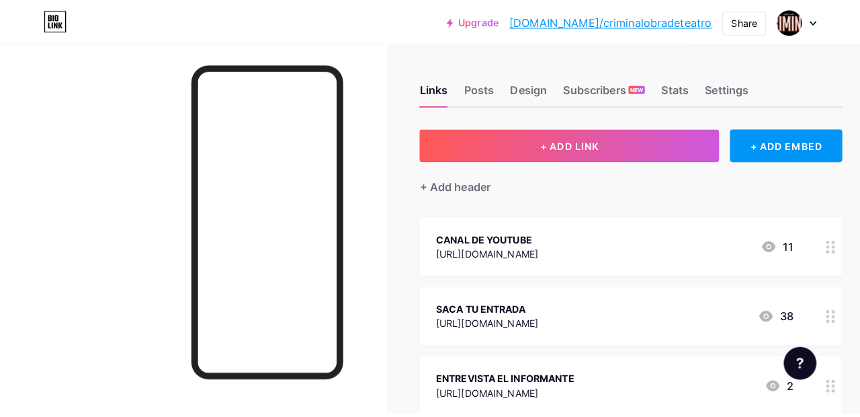
scroll to position [69, 0]
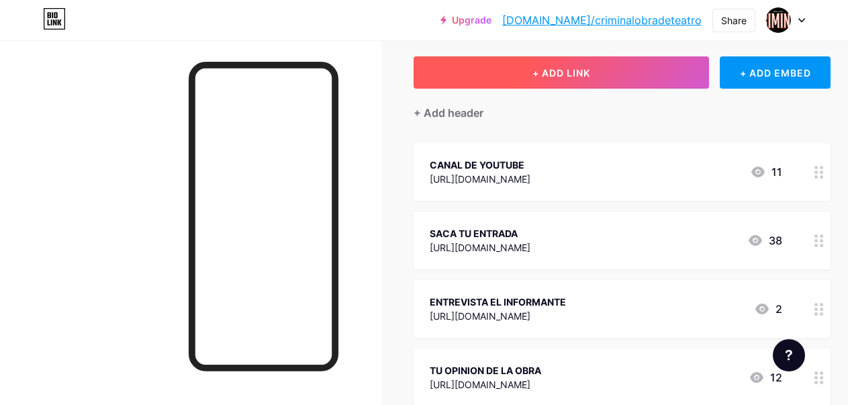
click at [648, 73] on button "+ ADD LINK" at bounding box center [562, 72] width 296 height 32
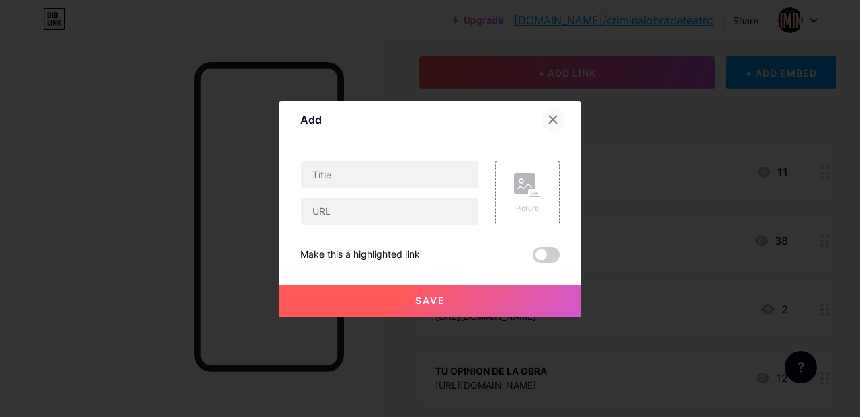
click at [541, 124] on div at bounding box center [553, 119] width 24 height 24
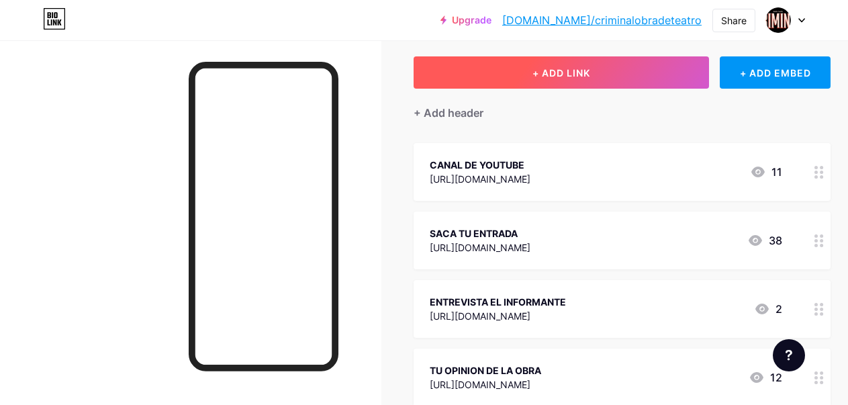
click at [574, 68] on span "+ ADD LINK" at bounding box center [562, 72] width 58 height 11
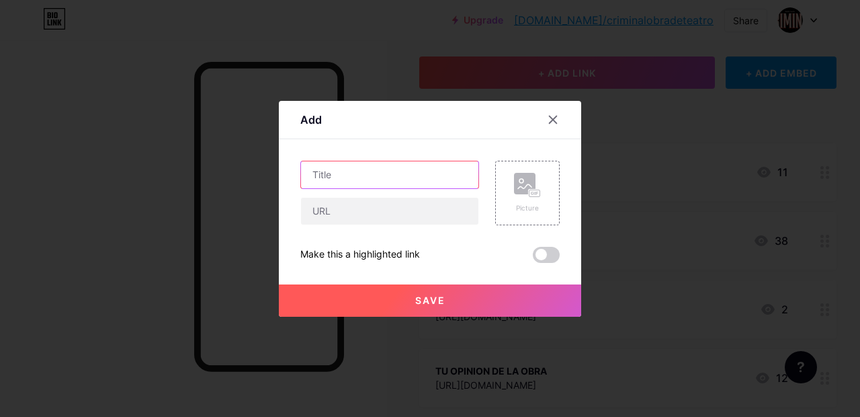
click at [402, 164] on input "text" at bounding box center [389, 174] width 177 height 27
click at [550, 120] on icon at bounding box center [553, 119] width 11 height 11
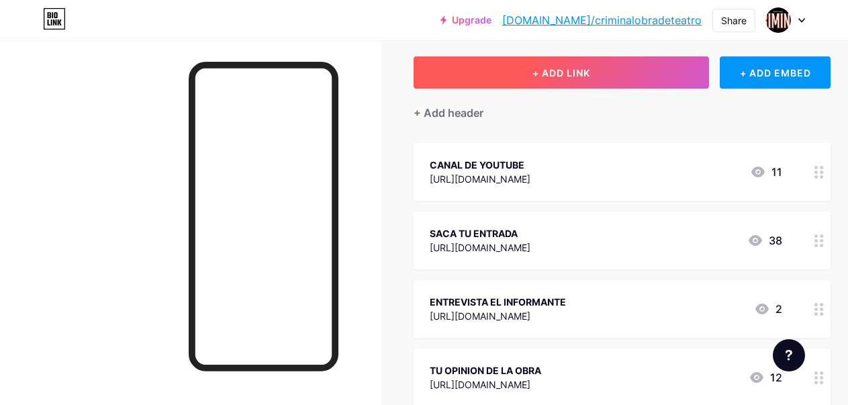
click at [519, 76] on button "+ ADD LINK" at bounding box center [562, 72] width 296 height 32
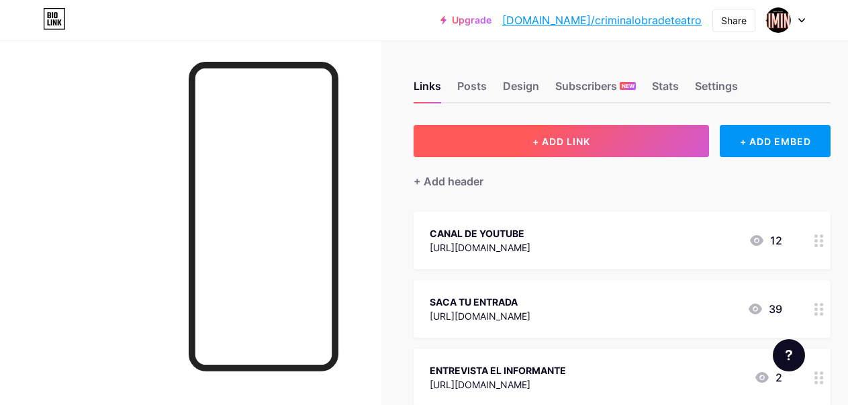
click at [596, 134] on button "+ ADD LINK" at bounding box center [562, 141] width 296 height 32
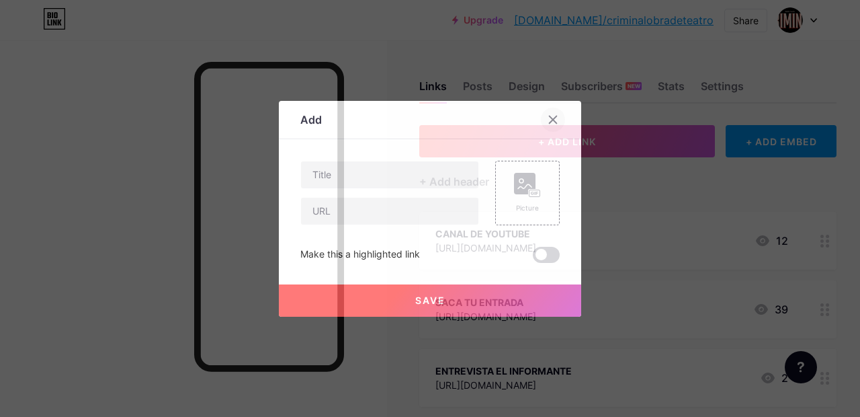
click at [550, 119] on icon at bounding box center [553, 119] width 7 height 7
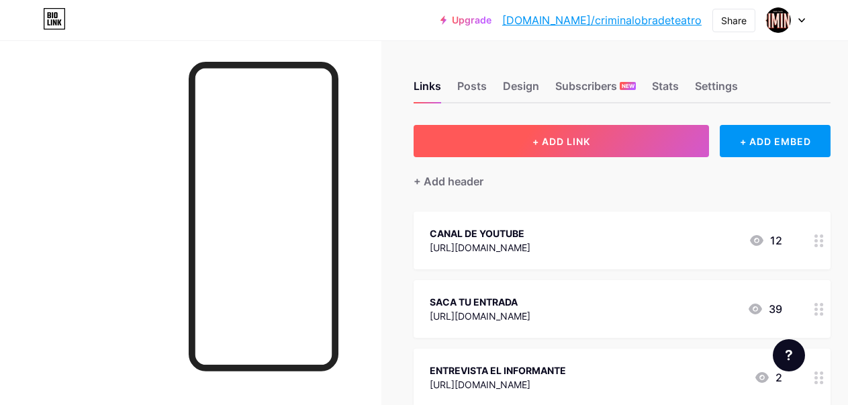
click at [532, 136] on button "+ ADD LINK" at bounding box center [562, 141] width 296 height 32
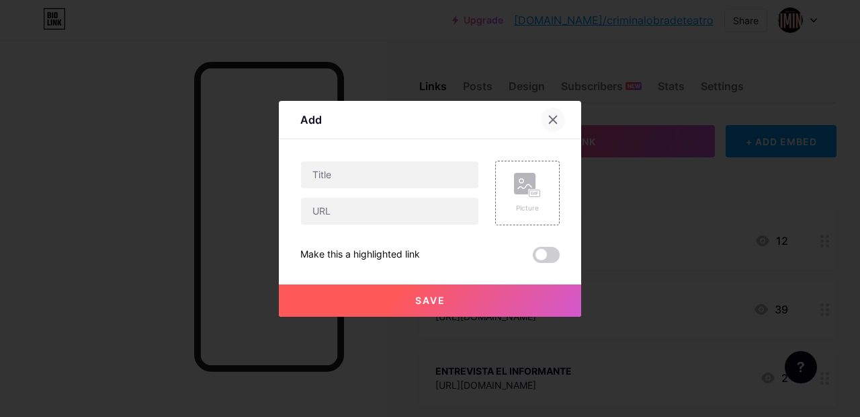
click at [551, 118] on icon at bounding box center [553, 119] width 11 height 11
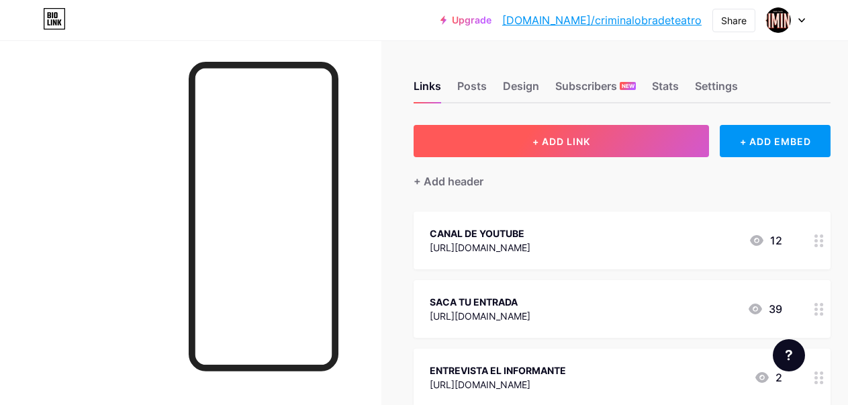
click at [512, 141] on button "+ ADD LINK" at bounding box center [562, 141] width 296 height 32
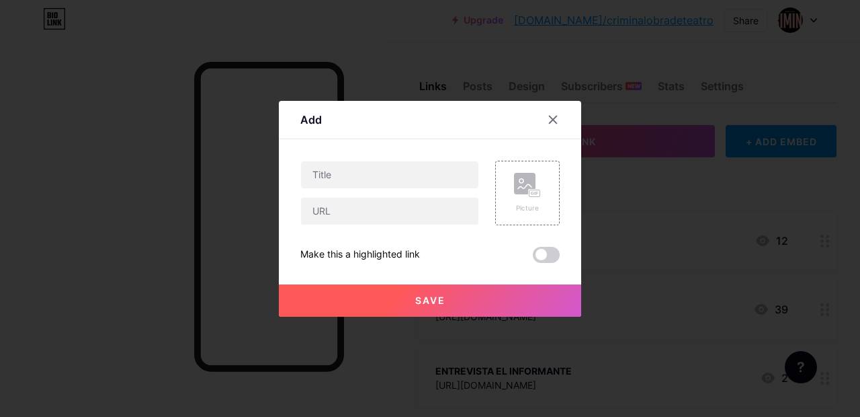
drag, startPoint x: 548, startPoint y: 118, endPoint x: 544, endPoint y: 108, distance: 10.6
click at [548, 118] on icon at bounding box center [553, 119] width 11 height 11
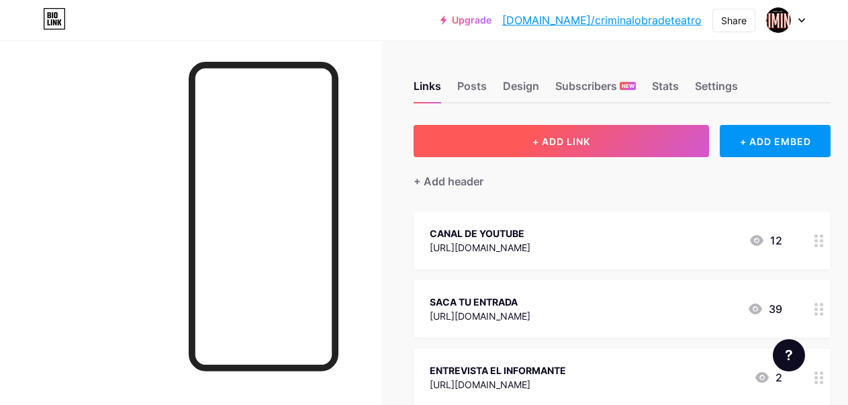
click at [480, 132] on button "+ ADD LINK" at bounding box center [562, 141] width 296 height 32
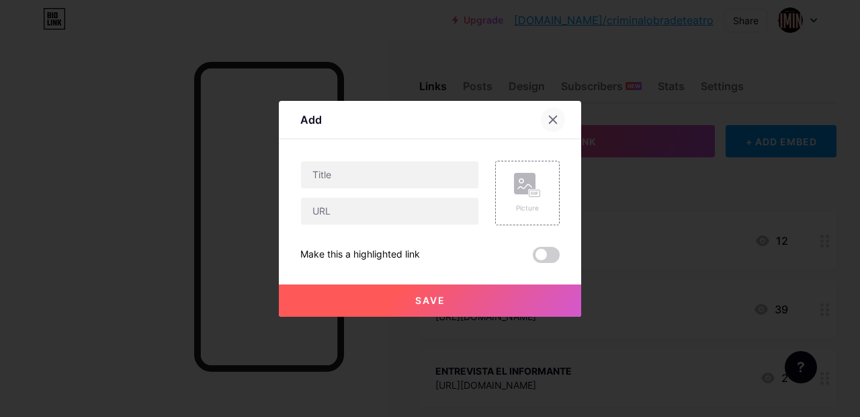
click at [541, 115] on div at bounding box center [553, 119] width 24 height 24
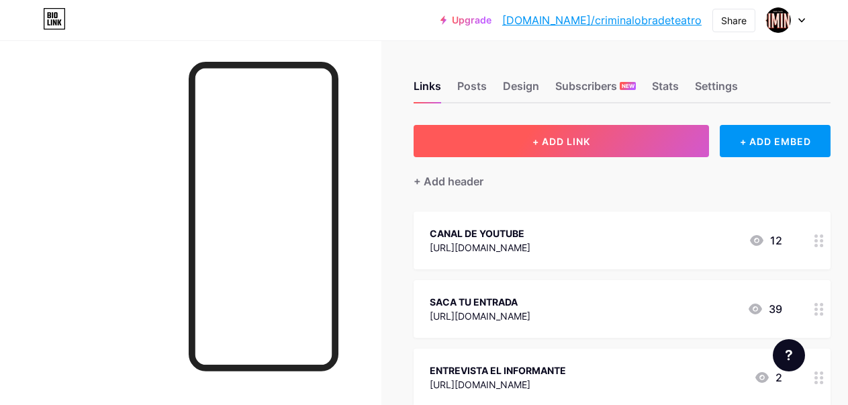
click at [498, 138] on button "+ ADD LINK" at bounding box center [562, 141] width 296 height 32
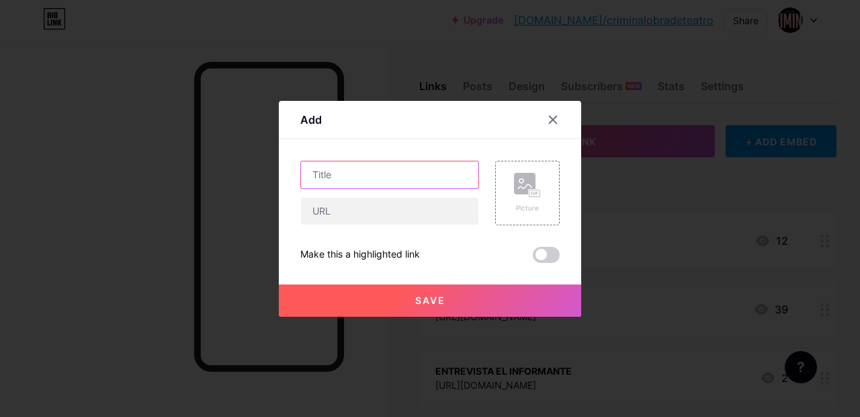
click at [396, 169] on input "text" at bounding box center [389, 174] width 177 height 27
drag, startPoint x: 552, startPoint y: 120, endPoint x: 544, endPoint y: 93, distance: 28.1
click at [552, 118] on icon at bounding box center [553, 119] width 11 height 11
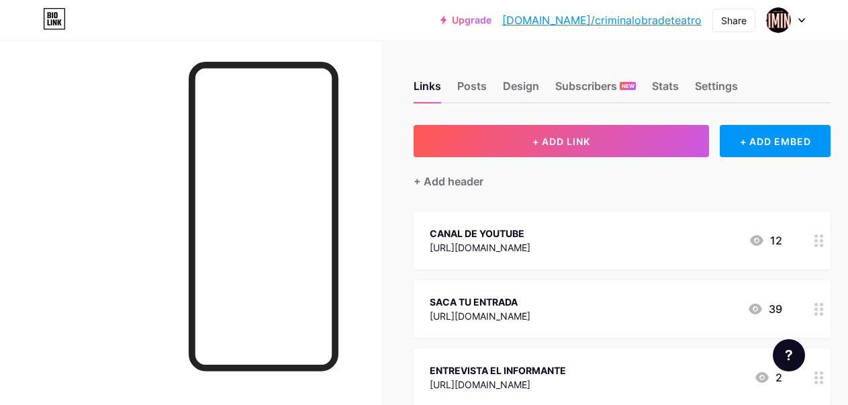
click at [560, 143] on span "+ ADD LINK" at bounding box center [562, 141] width 58 height 11
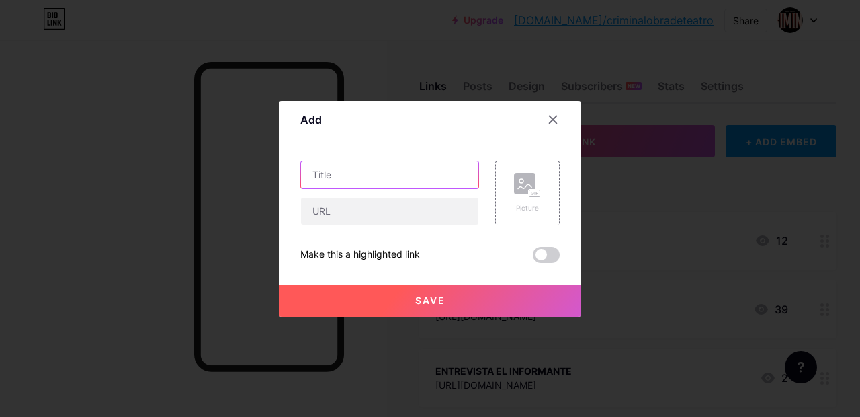
click at [362, 171] on input "text" at bounding box center [389, 174] width 177 height 27
type input "R"
click at [541, 121] on div at bounding box center [553, 119] width 24 height 24
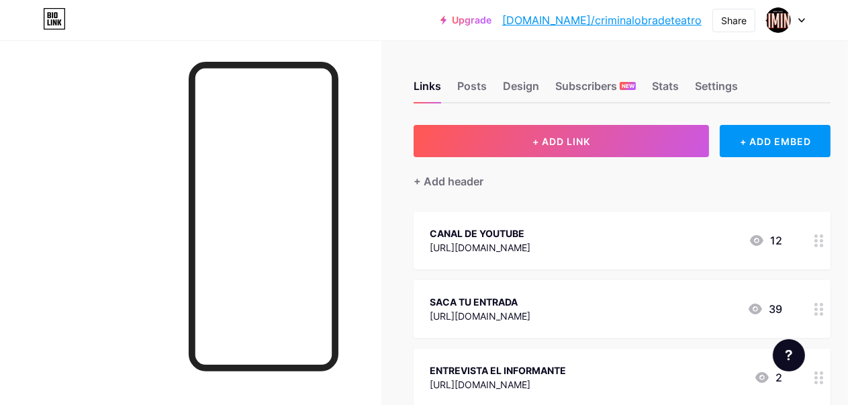
click at [526, 136] on button "+ ADD LINK" at bounding box center [562, 141] width 296 height 32
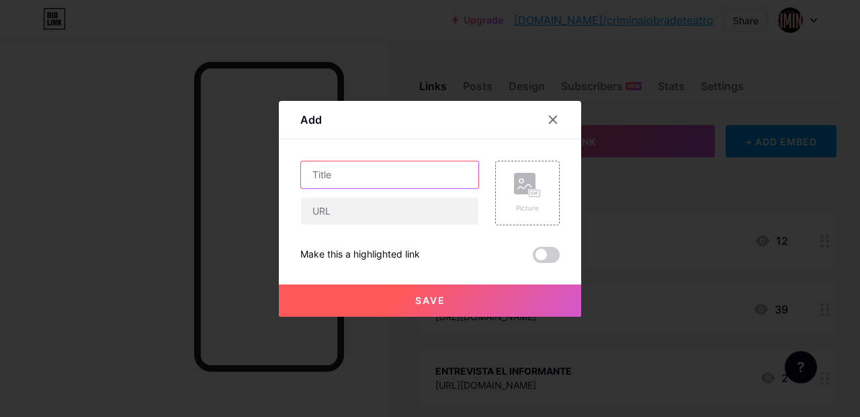
click at [407, 183] on input "text" at bounding box center [389, 174] width 177 height 27
click at [548, 125] on div at bounding box center [553, 119] width 24 height 24
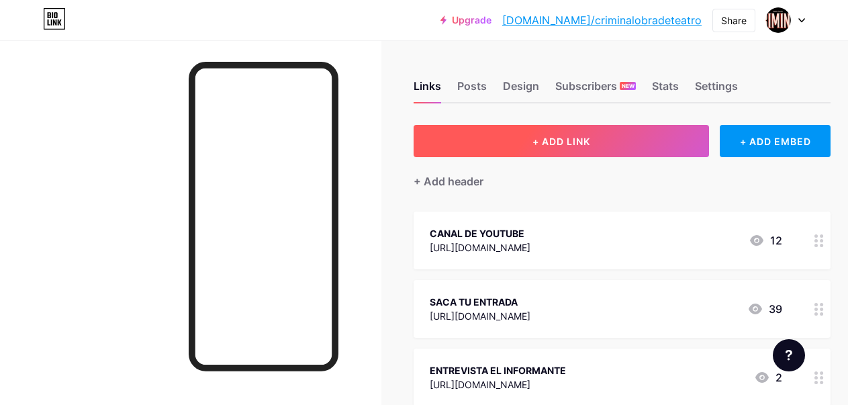
click at [541, 135] on button "+ ADD LINK" at bounding box center [562, 141] width 296 height 32
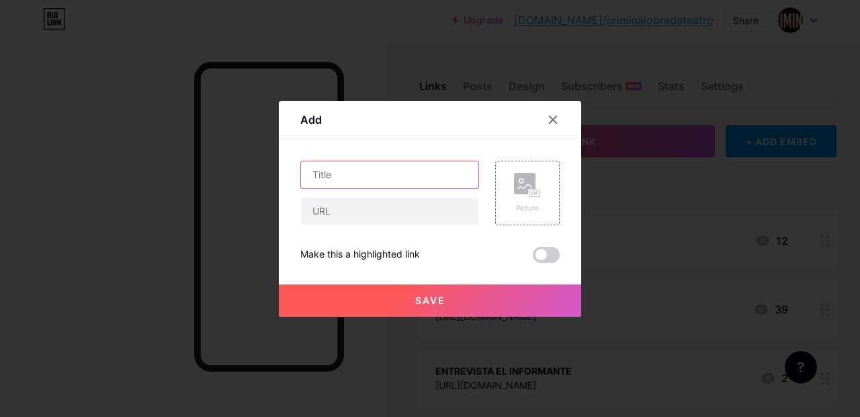
click at [418, 174] on input "text" at bounding box center [389, 174] width 177 height 27
type input "RADIO TETO MEDINA"
click at [548, 120] on icon at bounding box center [553, 119] width 11 height 11
click at [429, 178] on input "text" at bounding box center [389, 174] width 177 height 27
type input "R"
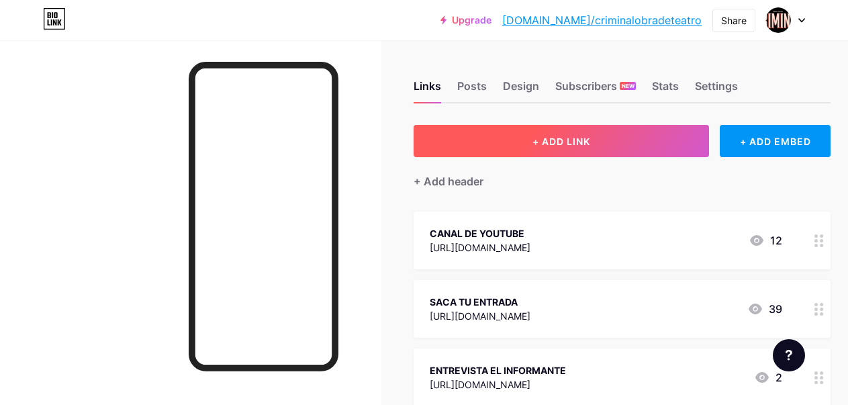
click at [486, 138] on button "+ ADD LINK" at bounding box center [562, 141] width 296 height 32
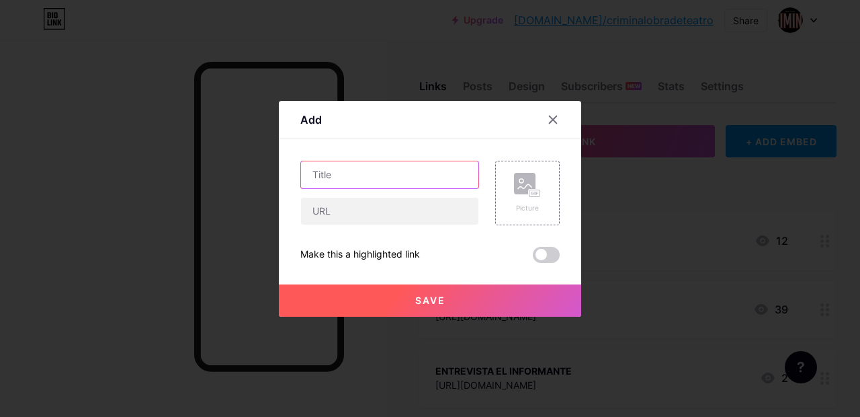
click at [390, 179] on input "text" at bounding box center [389, 174] width 177 height 27
type input "R"
click at [558, 119] on div at bounding box center [553, 119] width 24 height 24
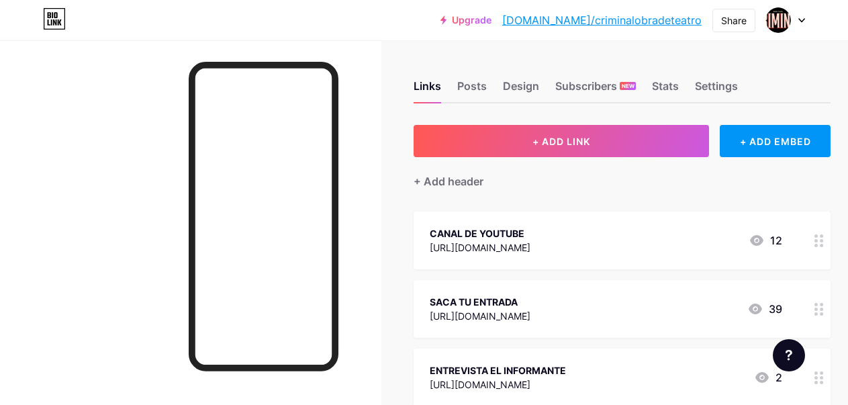
click at [105, 69] on div at bounding box center [191, 242] width 382 height 405
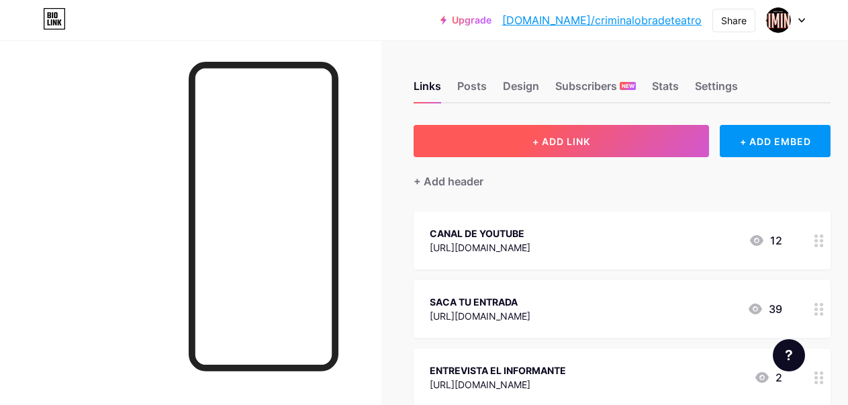
click at [525, 144] on button "+ ADD LINK" at bounding box center [562, 141] width 296 height 32
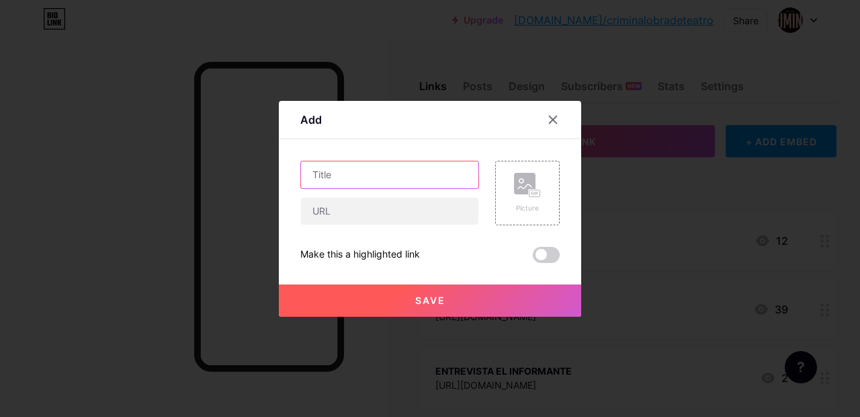
click at [450, 173] on input "text" at bounding box center [389, 174] width 177 height 27
type input "RADIO"
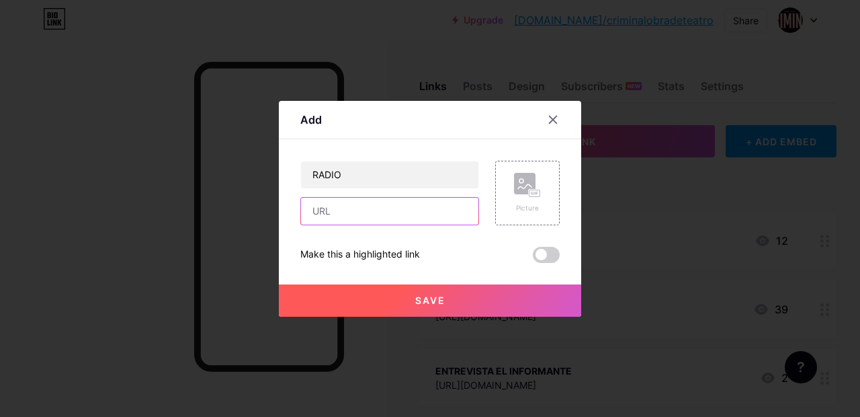
paste input "[URL][DOMAIN_NAME]"
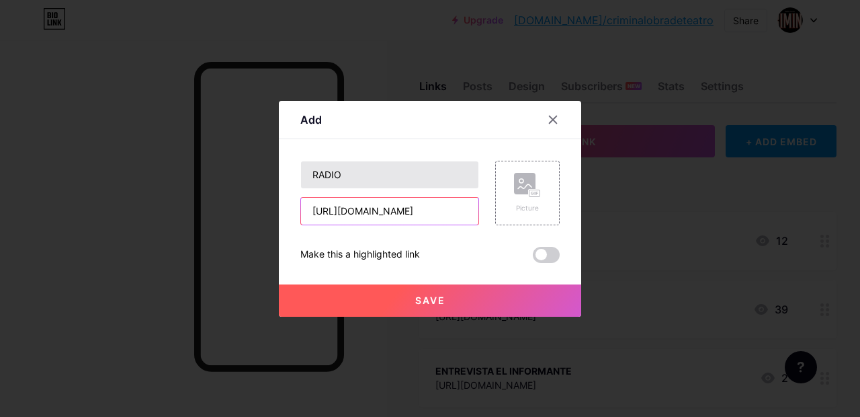
type input "[URL][DOMAIN_NAME]"
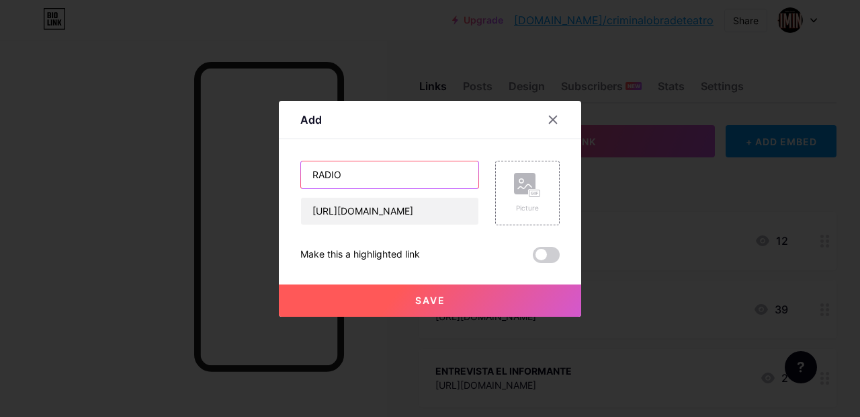
click at [402, 177] on input "RADIO" at bounding box center [389, 174] width 177 height 27
type input "R"
click at [552, 123] on icon at bounding box center [553, 119] width 11 height 11
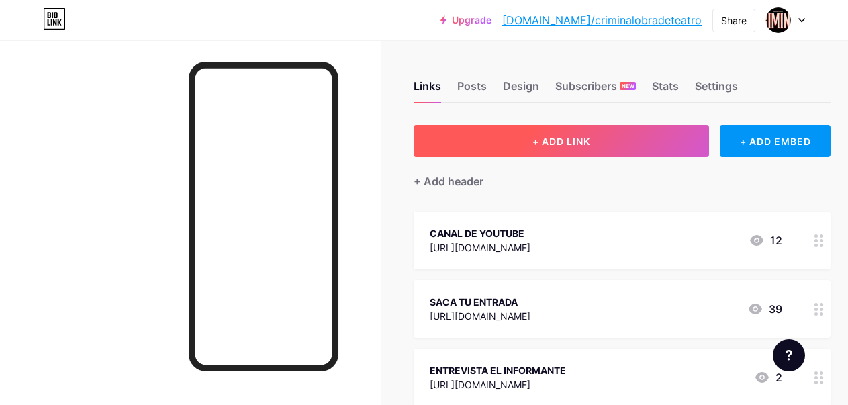
click at [495, 140] on button "+ ADD LINK" at bounding box center [562, 141] width 296 height 32
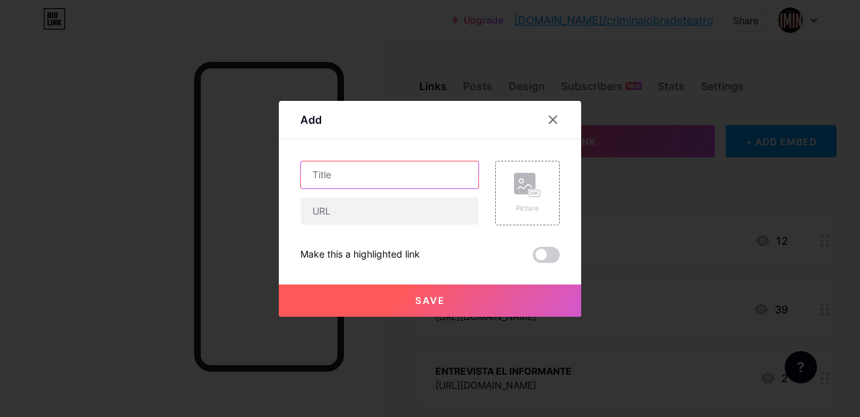
click at [428, 172] on input "text" at bounding box center [389, 174] width 177 height 27
click at [356, 177] on input "text" at bounding box center [389, 174] width 177 height 27
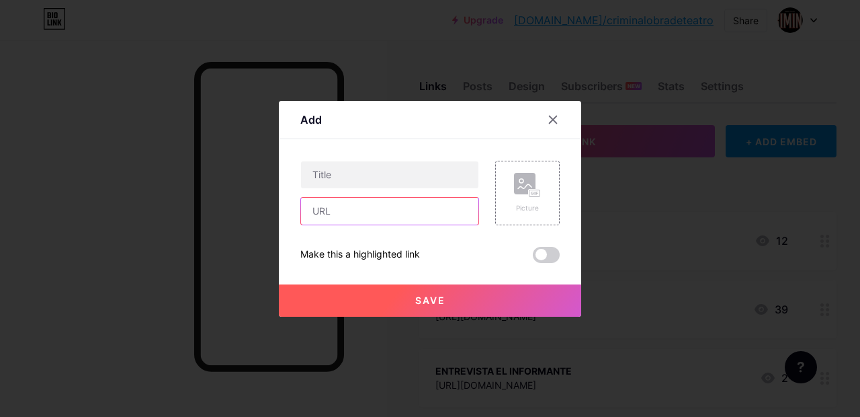
click at [355, 206] on input "text" at bounding box center [389, 211] width 177 height 27
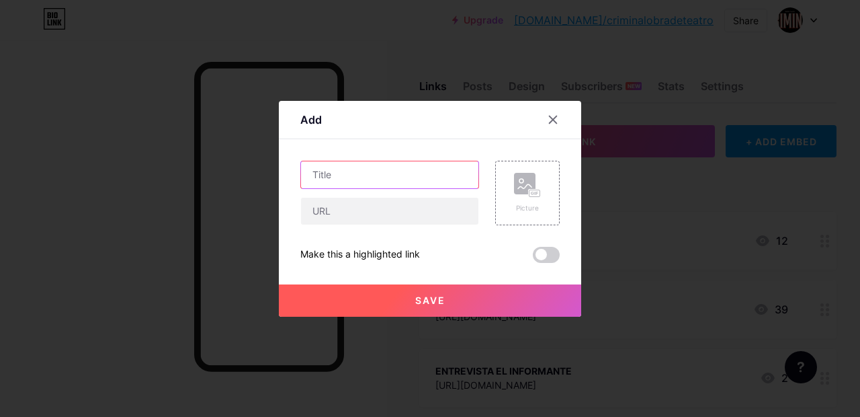
click at [349, 175] on input "text" at bounding box center [389, 174] width 177 height 27
click at [305, 173] on input "CONECTARTE" at bounding box center [389, 174] width 177 height 27
type input "PROGRAMA CONECTARTE"
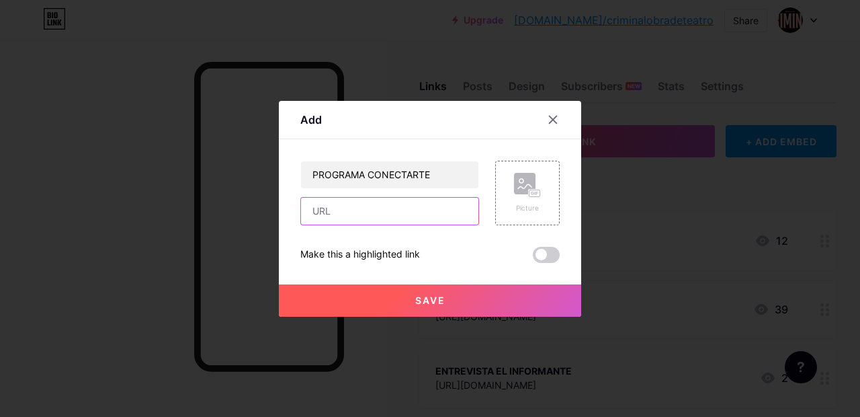
paste input "[URL][DOMAIN_NAME]"
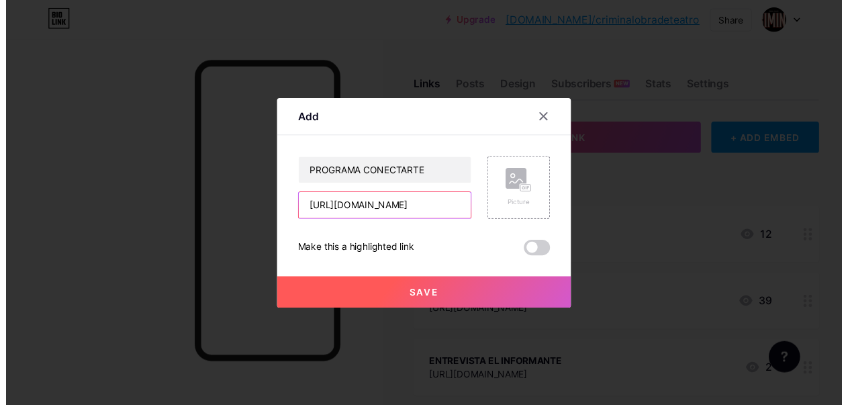
scroll to position [0, 251]
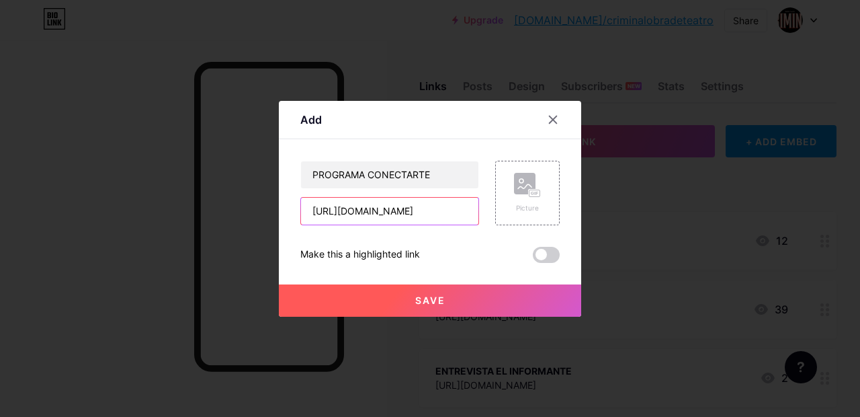
type input "[URL][DOMAIN_NAME]"
click at [384, 292] on button "Save" at bounding box center [430, 300] width 302 height 32
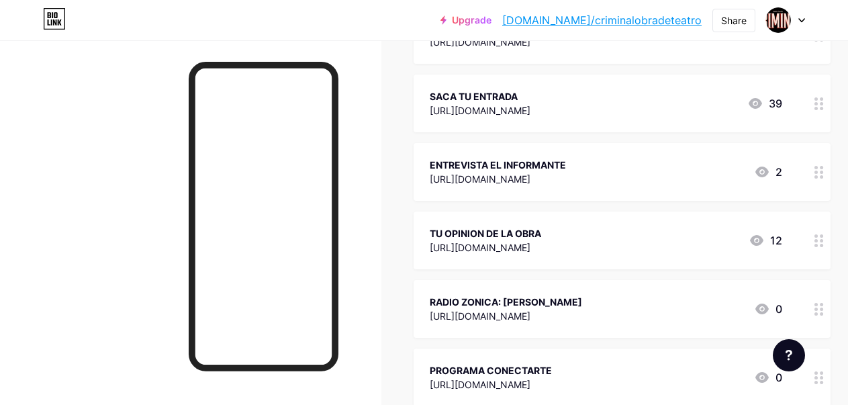
scroll to position [274, 0]
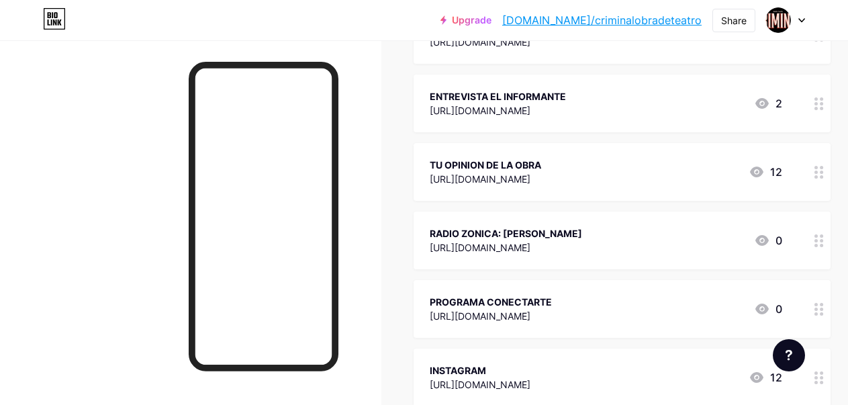
click at [812, 308] on div "PROGRAMA CONECTARTE https://www.youtube.com/watch?v=v0X4147Ns_E&t=373s&ab_chann…" at bounding box center [622, 309] width 417 height 58
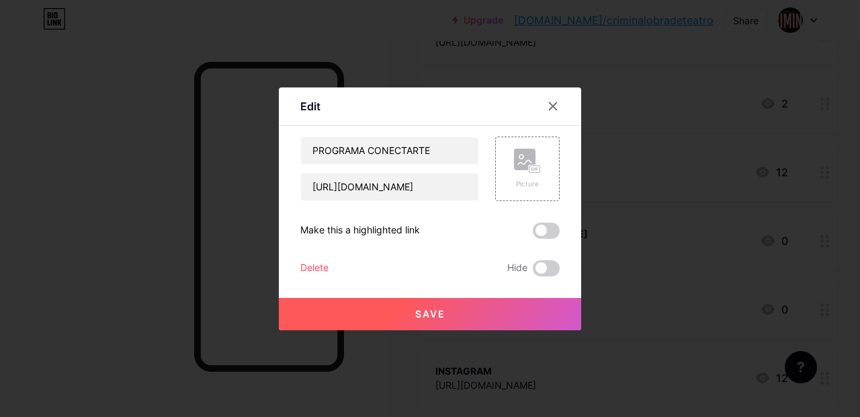
click at [467, 312] on button "Save" at bounding box center [430, 314] width 302 height 32
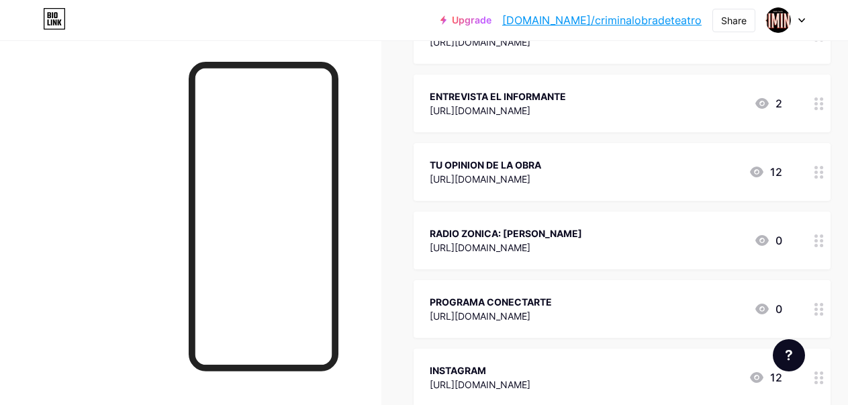
click at [511, 298] on div "PROGRAMA CONECTARTE" at bounding box center [491, 302] width 122 height 14
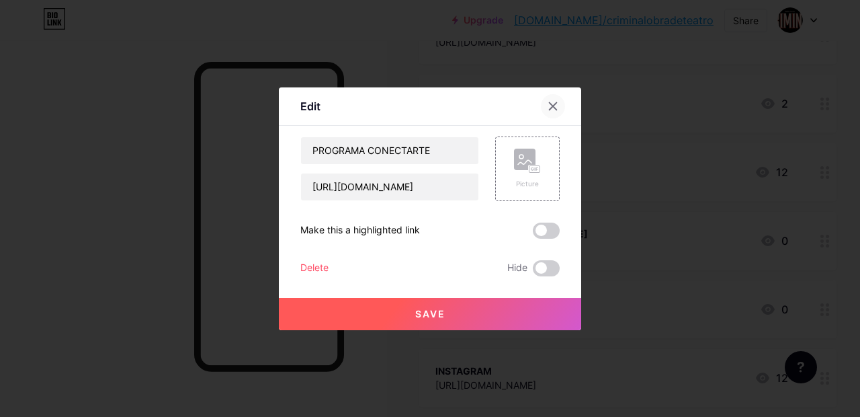
click at [548, 107] on icon at bounding box center [553, 106] width 11 height 11
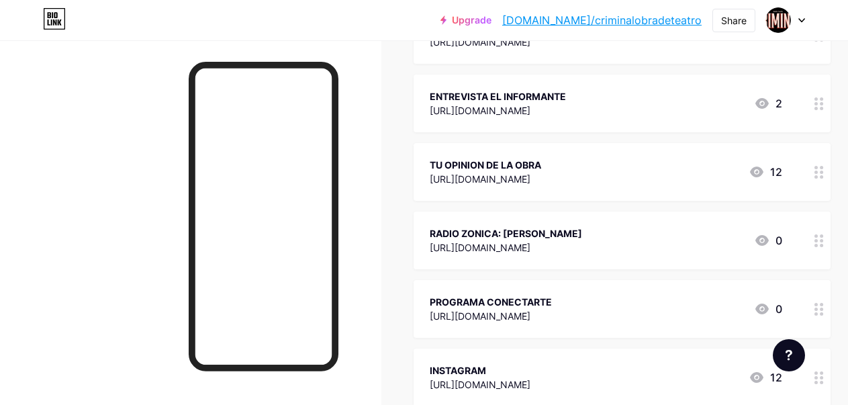
click at [824, 308] on icon at bounding box center [819, 309] width 9 height 13
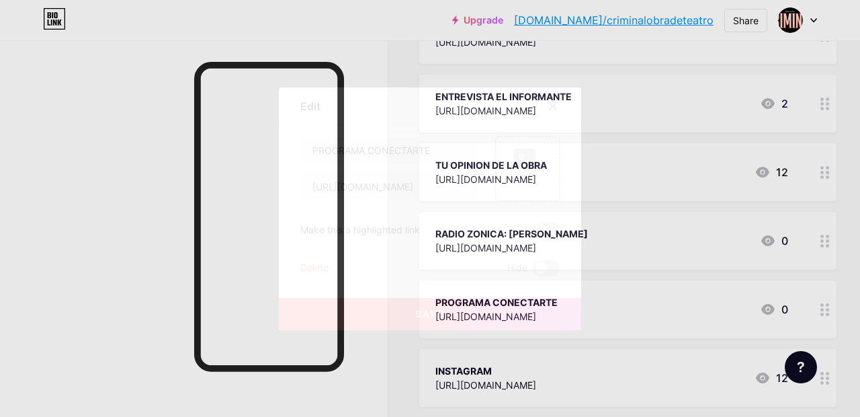
drag, startPoint x: 437, startPoint y: 312, endPoint x: 572, endPoint y: 249, distance: 149.1
click at [572, 249] on div "Edit Content YouTube Play YouTube video without leaving your page. ADD Vimeo Pl…" at bounding box center [430, 208] width 302 height 243
click at [415, 310] on span "Save" at bounding box center [430, 313] width 30 height 11
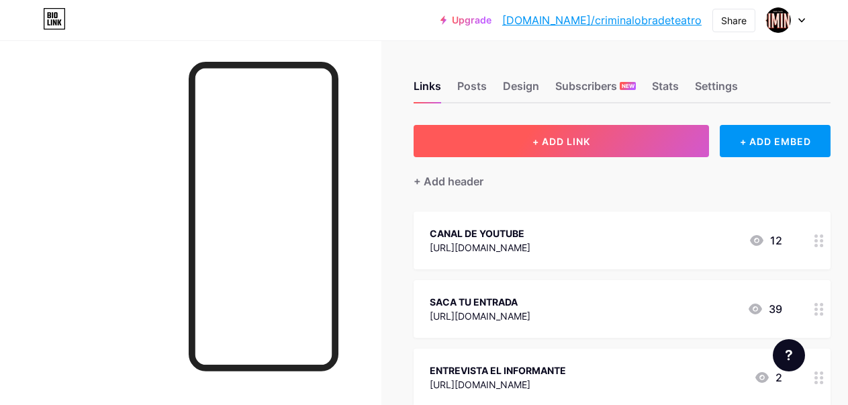
click at [517, 150] on button "+ ADD LINK" at bounding box center [562, 141] width 296 height 32
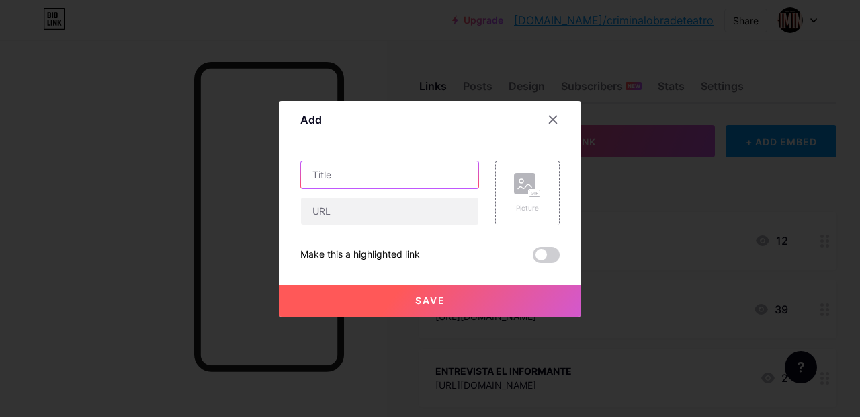
click at [420, 173] on input "text" at bounding box center [389, 174] width 177 height 27
type input "R"
click at [550, 120] on icon at bounding box center [553, 119] width 11 height 11
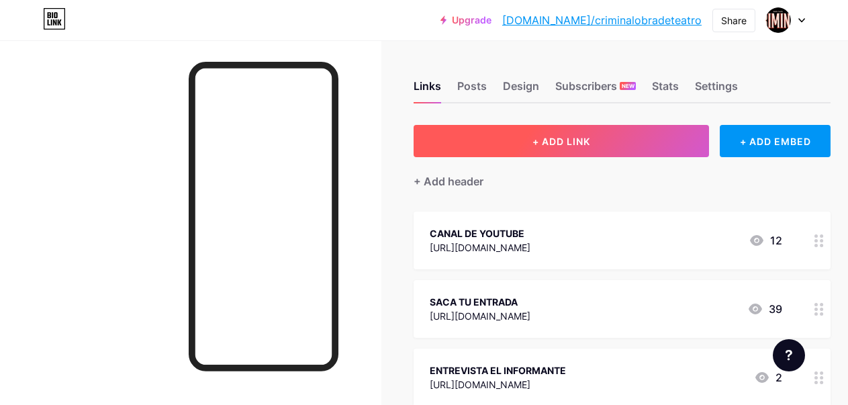
click at [535, 146] on button "+ ADD LINK" at bounding box center [562, 141] width 296 height 32
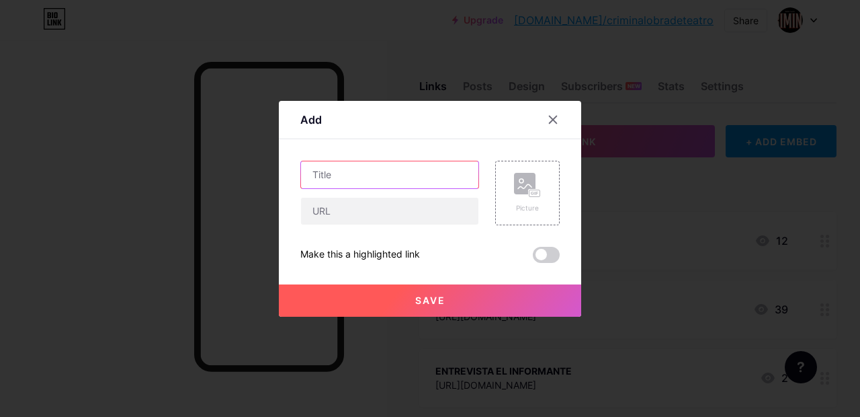
click at [436, 173] on input "text" at bounding box center [389, 174] width 177 height 27
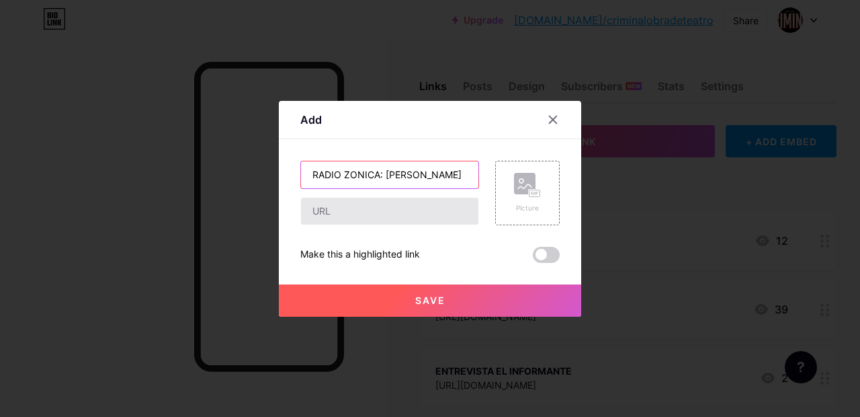
type input "RADIO ZONICA: [PERSON_NAME]"
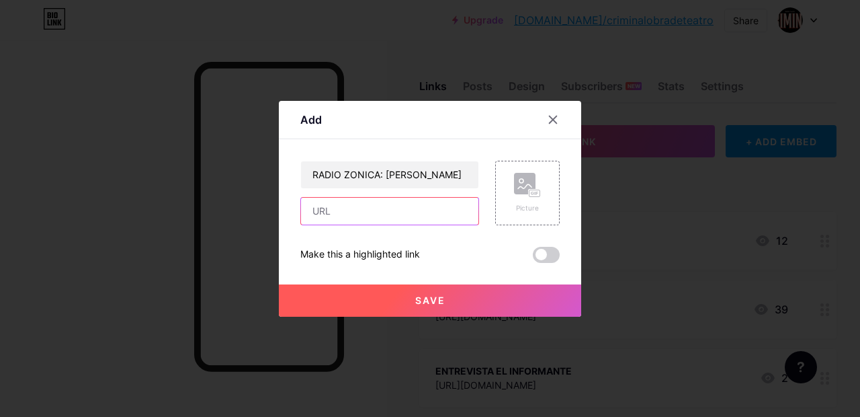
paste input "[URL][DOMAIN_NAME]"
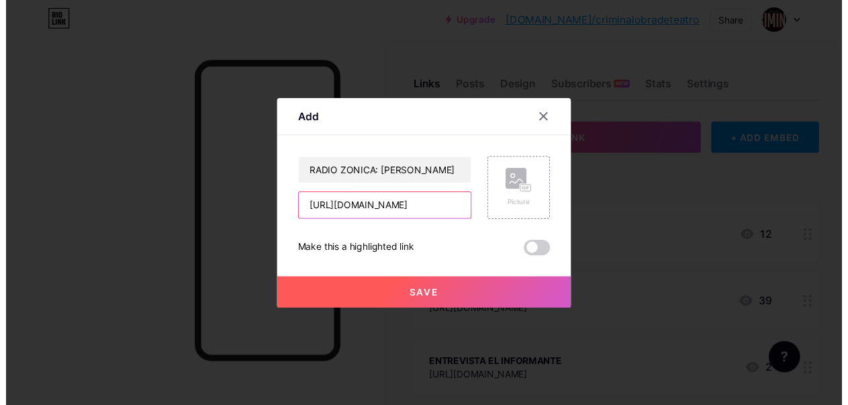
scroll to position [0, 216]
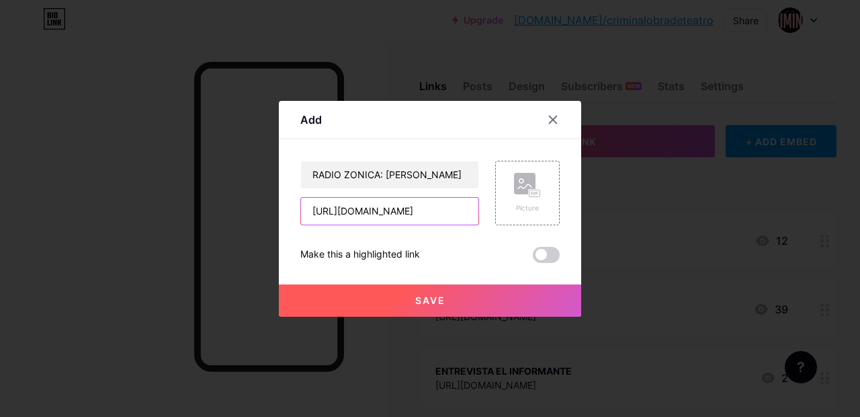
type input "[URL][DOMAIN_NAME]"
click at [415, 302] on span "Save" at bounding box center [430, 299] width 30 height 11
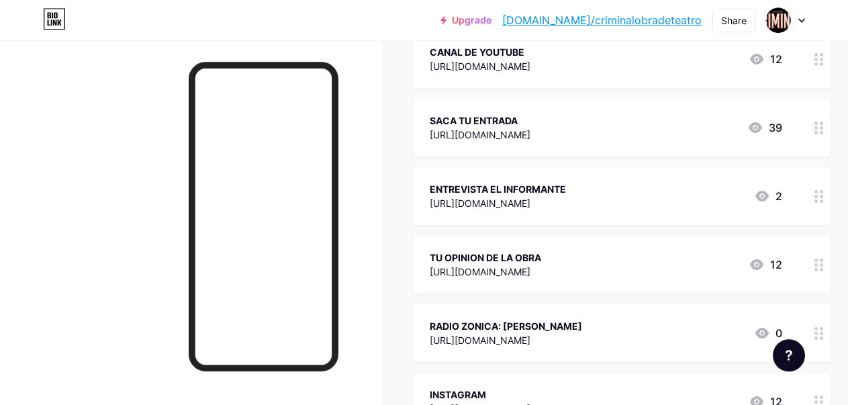
scroll to position [206, 0]
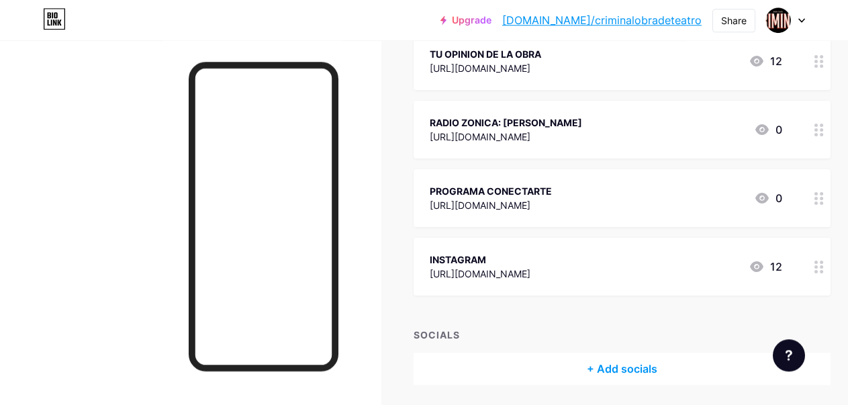
scroll to position [363, 0]
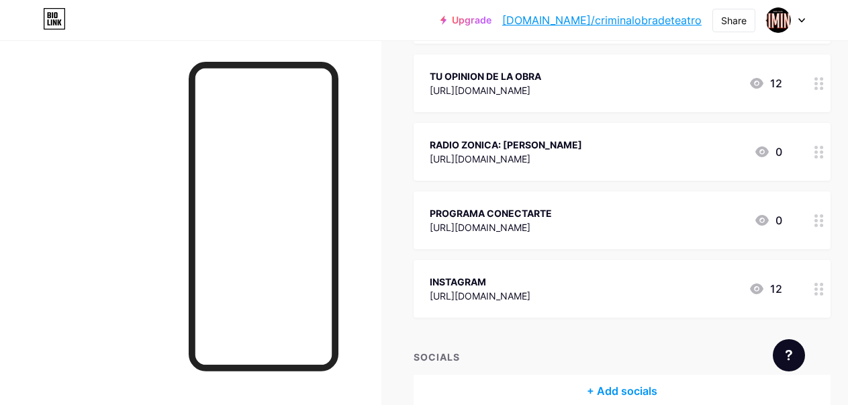
click at [820, 221] on div at bounding box center [819, 220] width 23 height 58
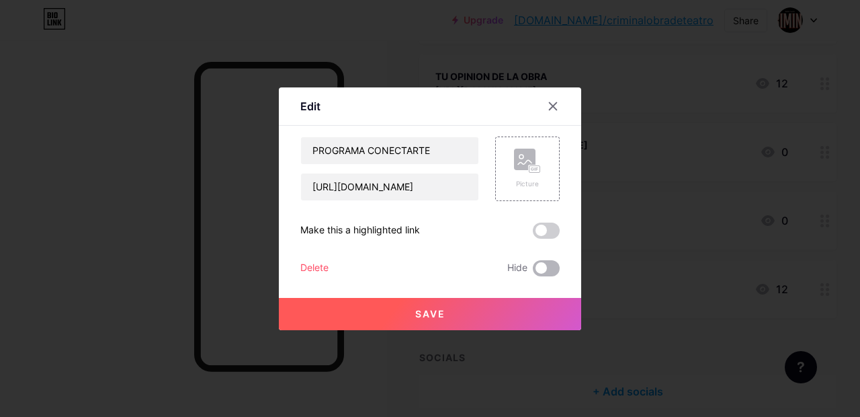
click at [533, 270] on span at bounding box center [546, 268] width 27 height 16
click at [533, 271] on input "checkbox" at bounding box center [533, 271] width 0 height 0
click at [468, 311] on button "Save" at bounding box center [430, 314] width 302 height 32
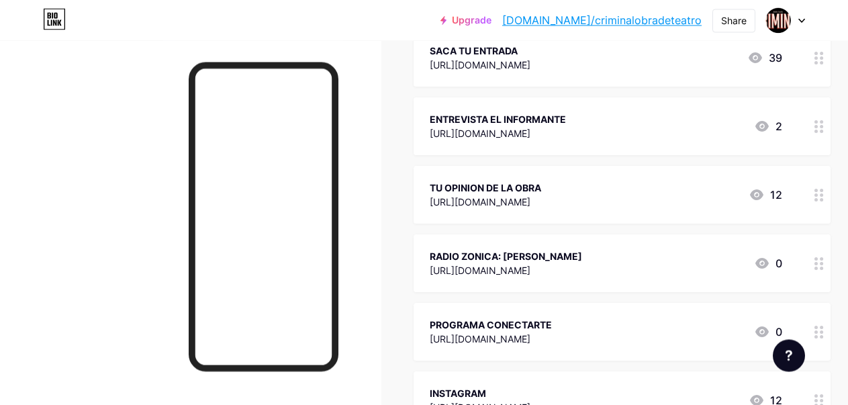
scroll to position [274, 0]
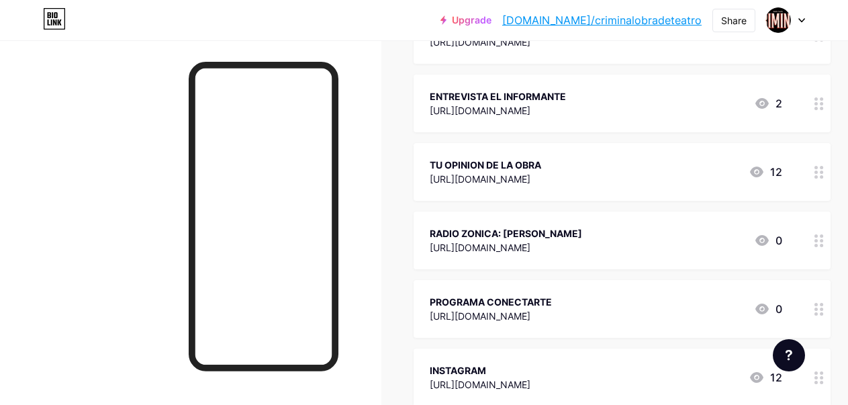
click at [824, 314] on circle at bounding box center [821, 313] width 3 height 3
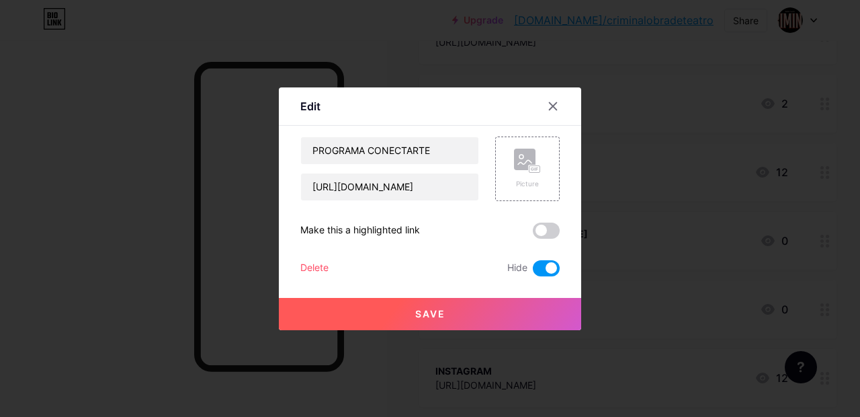
click at [429, 310] on span "Save" at bounding box center [430, 313] width 30 height 11
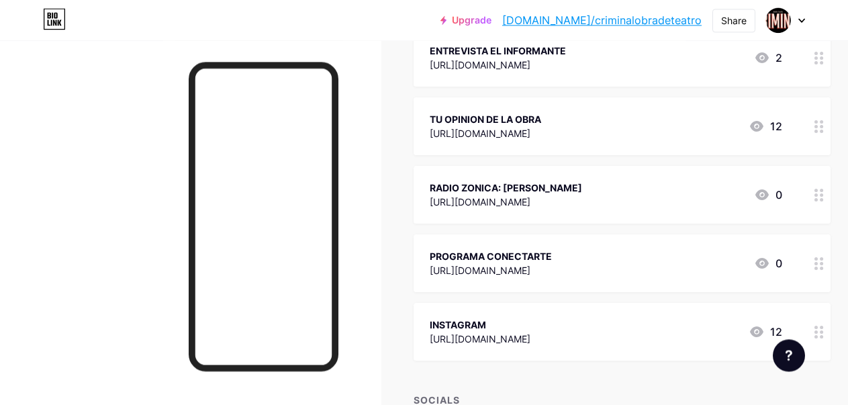
scroll to position [343, 0]
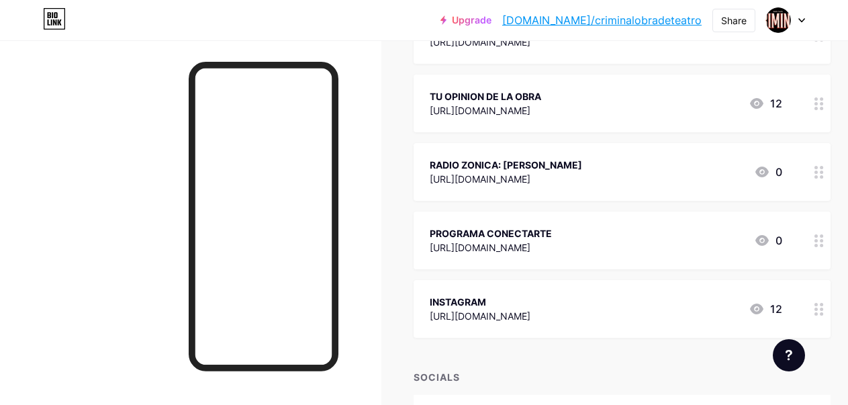
click at [552, 230] on div "PROGRAMA CONECTARTE" at bounding box center [491, 233] width 122 height 14
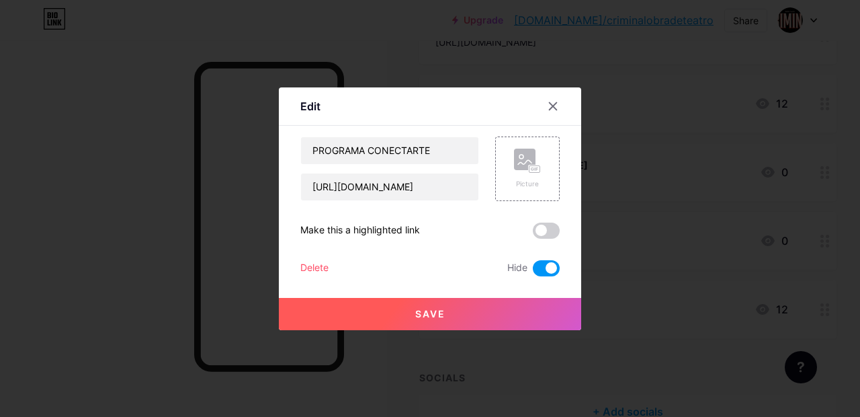
click at [439, 320] on button "Save" at bounding box center [430, 314] width 302 height 32
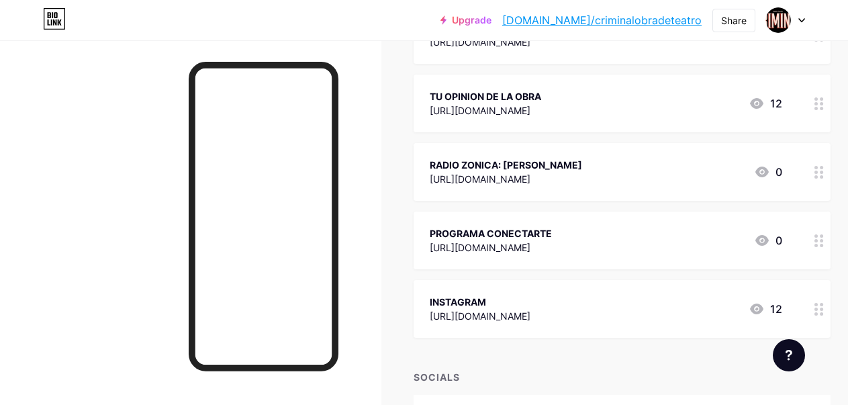
click at [652, 21] on link "[DOMAIN_NAME]/criminalobradeteatro" at bounding box center [603, 20] width 200 height 16
click at [824, 236] on icon at bounding box center [819, 240] width 9 height 13
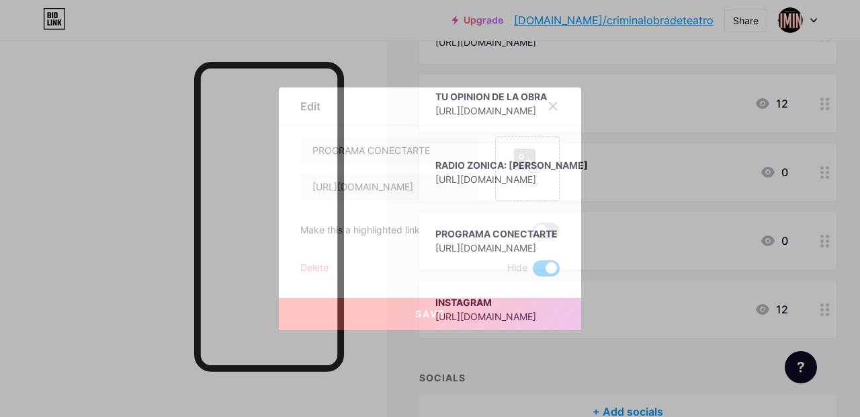
click at [533, 264] on span at bounding box center [546, 268] width 27 height 16
click at [533, 271] on input "checkbox" at bounding box center [533, 271] width 0 height 0
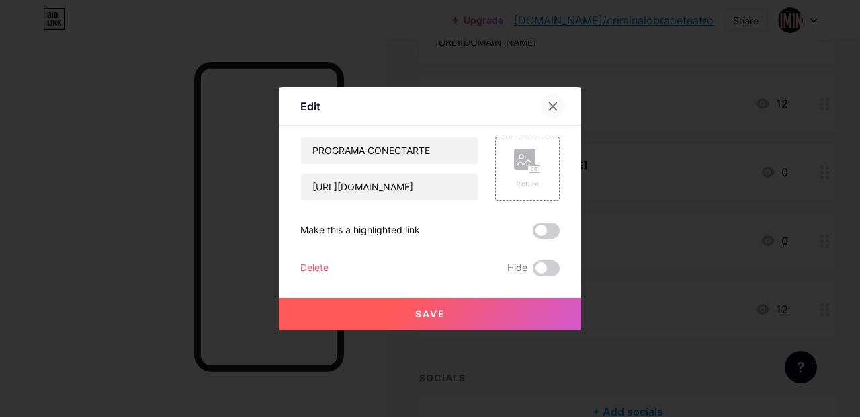
click at [541, 110] on div at bounding box center [553, 106] width 24 height 24
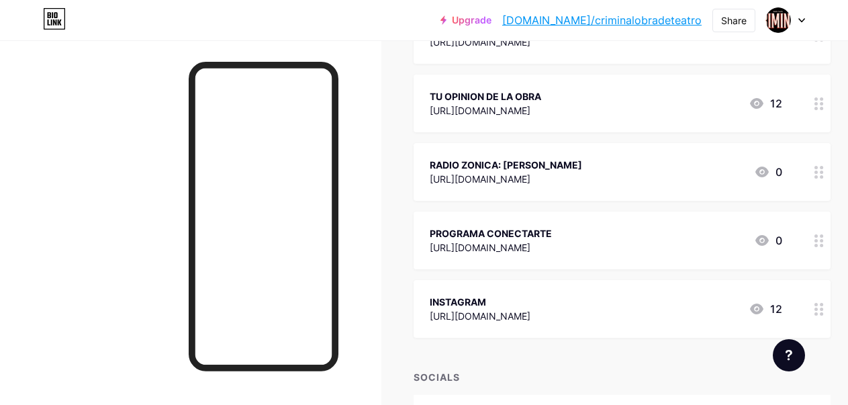
click at [632, 10] on div "Upgrade bio.link/crimin... bio.link/criminalobradeteatro" at bounding box center [571, 20] width 261 height 24
click at [627, 18] on link "[DOMAIN_NAME]/criminalobradeteatro" at bounding box center [603, 20] width 200 height 16
drag, startPoint x: 514, startPoint y: 231, endPoint x: 553, endPoint y: 228, distance: 39.1
click at [552, 228] on div "PROGRAMA CONECTARTE" at bounding box center [491, 233] width 122 height 14
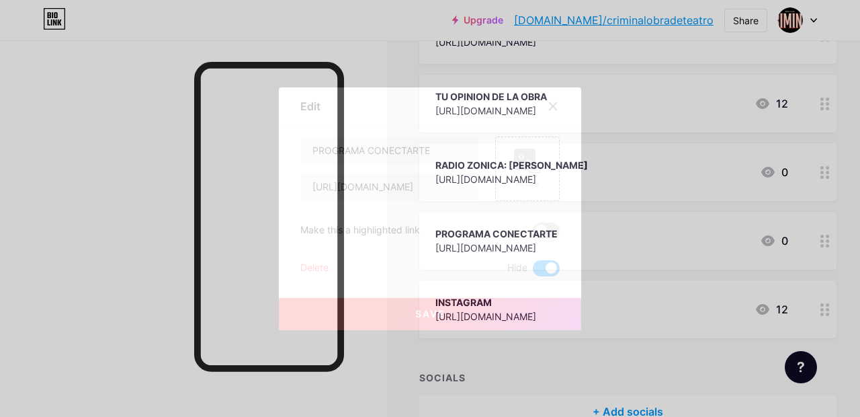
click at [537, 268] on span at bounding box center [546, 268] width 27 height 16
click at [533, 271] on input "checkbox" at bounding box center [533, 271] width 0 height 0
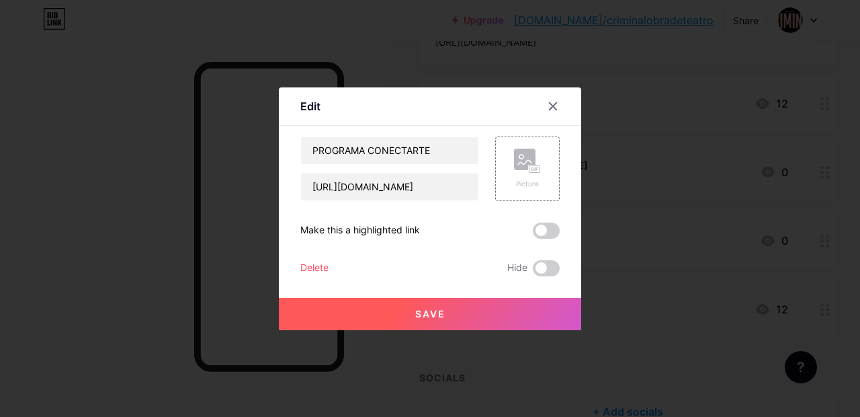
click at [460, 311] on button "Save" at bounding box center [430, 314] width 302 height 32
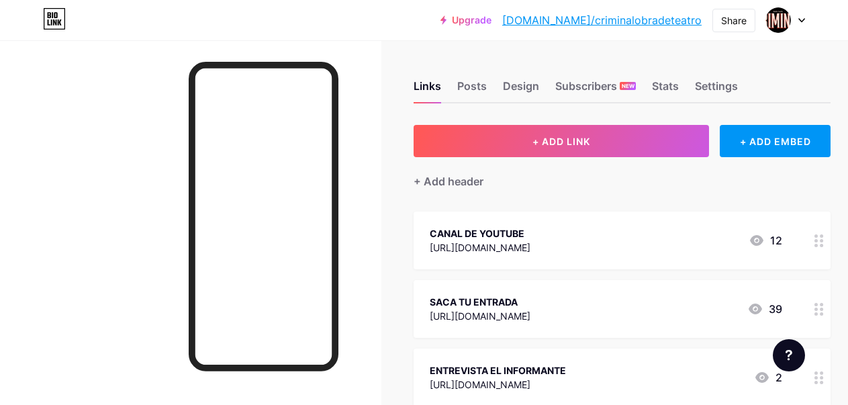
scroll to position [274, 0]
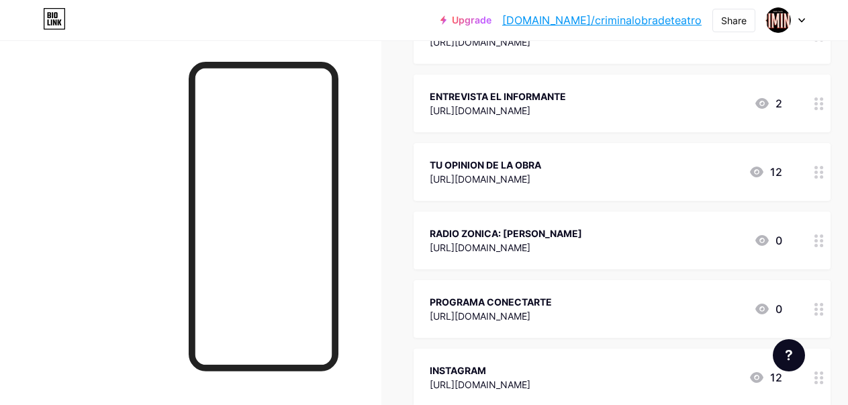
click at [783, 305] on div "0" at bounding box center [768, 309] width 28 height 16
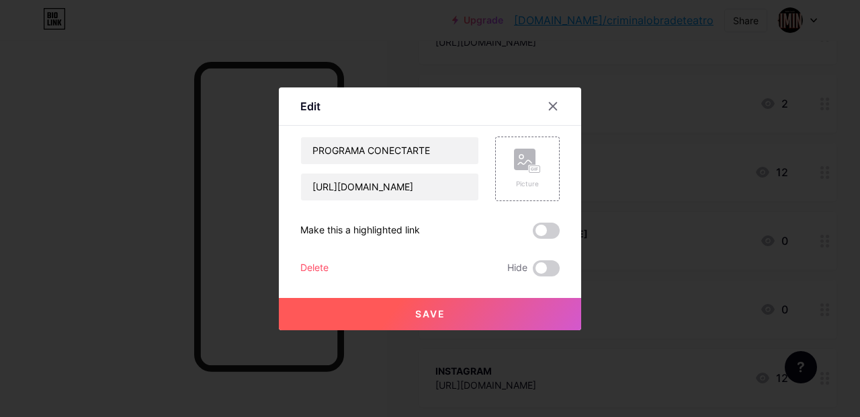
click at [468, 308] on button "Save" at bounding box center [430, 314] width 302 height 32
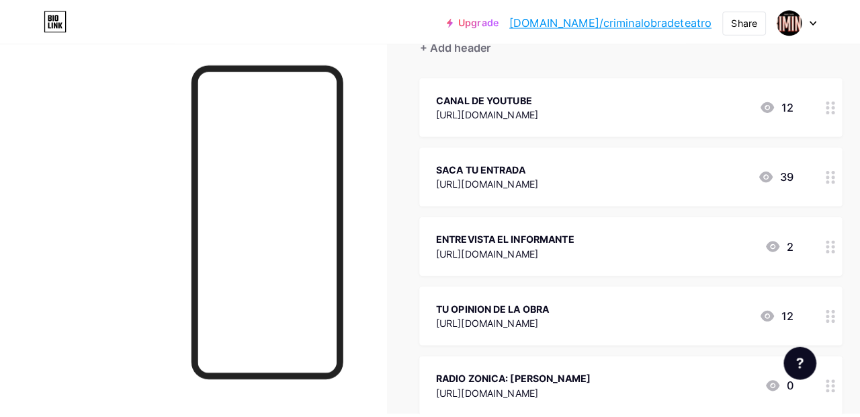
scroll to position [0, 0]
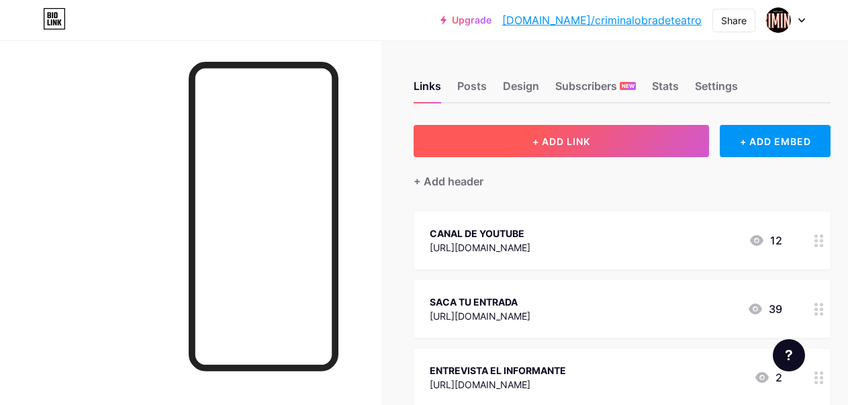
click at [554, 141] on span "+ ADD LINK" at bounding box center [562, 141] width 58 height 11
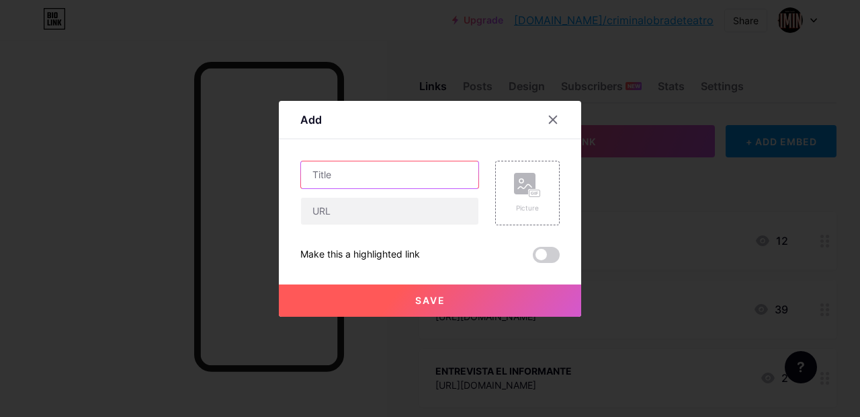
click at [416, 169] on input "text" at bounding box center [389, 174] width 177 height 27
click at [392, 177] on input "text" at bounding box center [389, 174] width 177 height 27
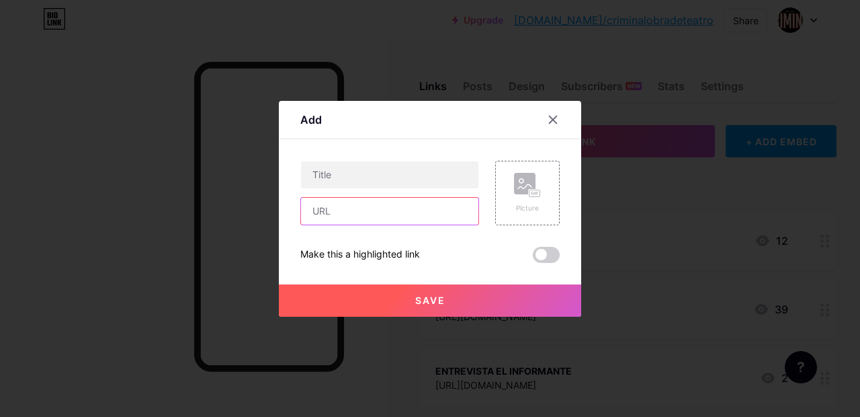
click at [376, 201] on input "text" at bounding box center [389, 211] width 177 height 27
paste input "[URL][DOMAIN_NAME]"
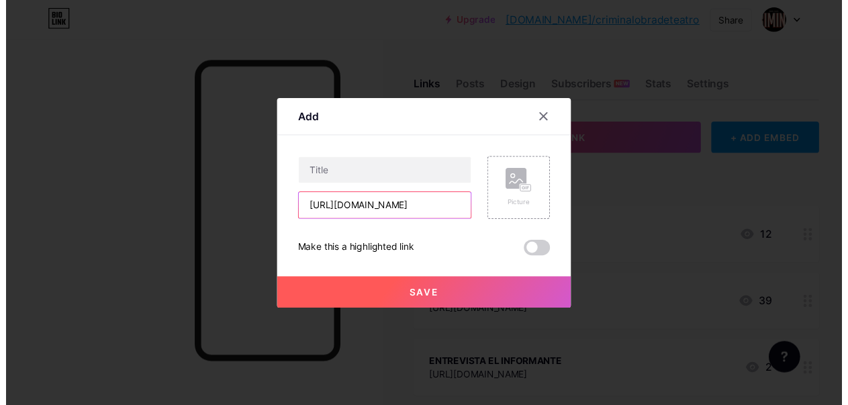
scroll to position [0, 146]
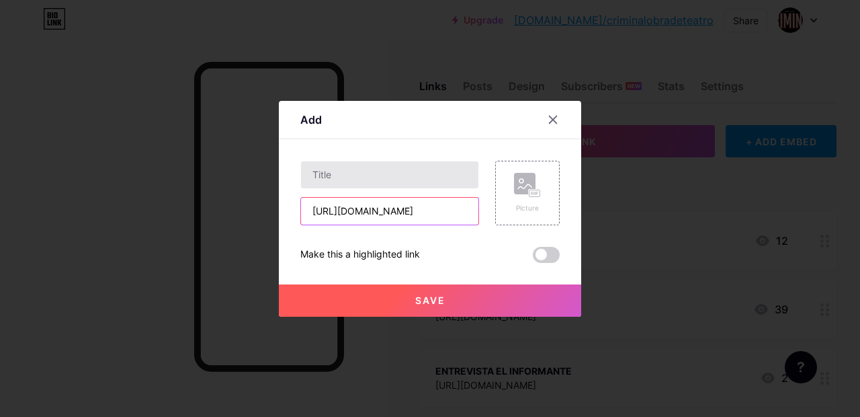
type input "[URL][DOMAIN_NAME]"
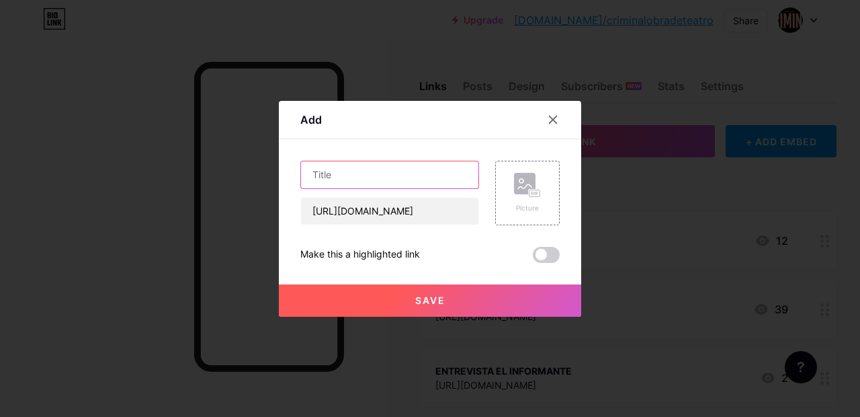
click at [362, 176] on input "text" at bounding box center [389, 174] width 177 height 27
click at [556, 118] on div at bounding box center [553, 119] width 24 height 24
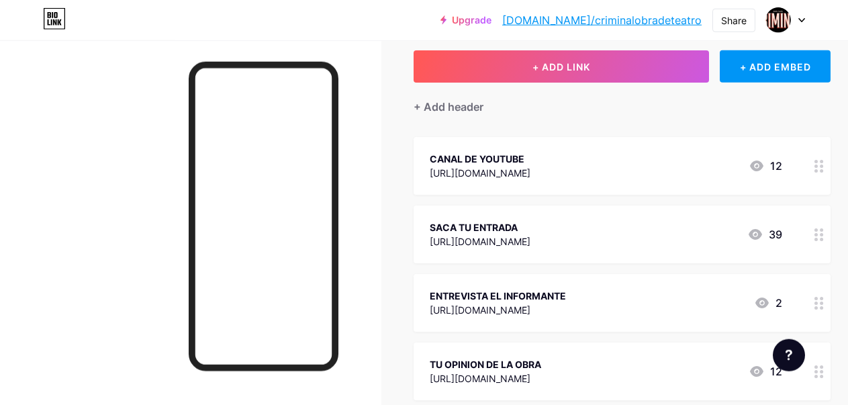
scroll to position [69, 0]
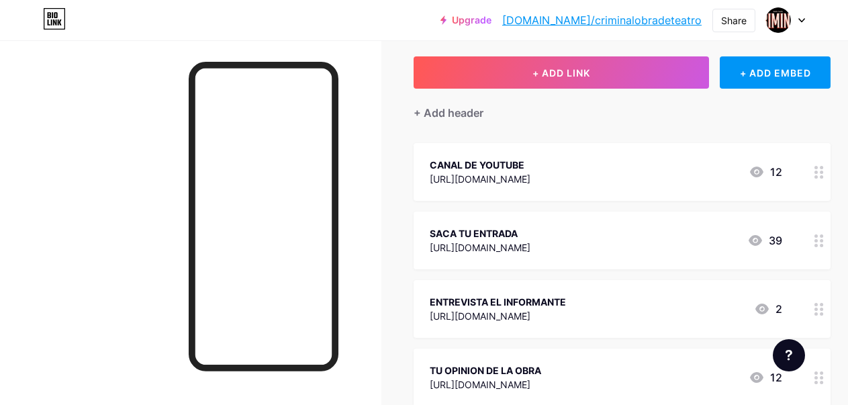
click at [607, 19] on link "[DOMAIN_NAME]/criminalobradeteatro" at bounding box center [603, 20] width 200 height 16
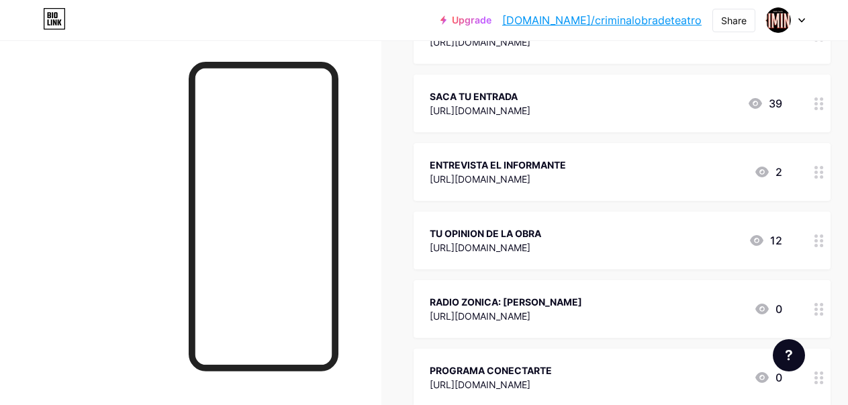
scroll to position [274, 0]
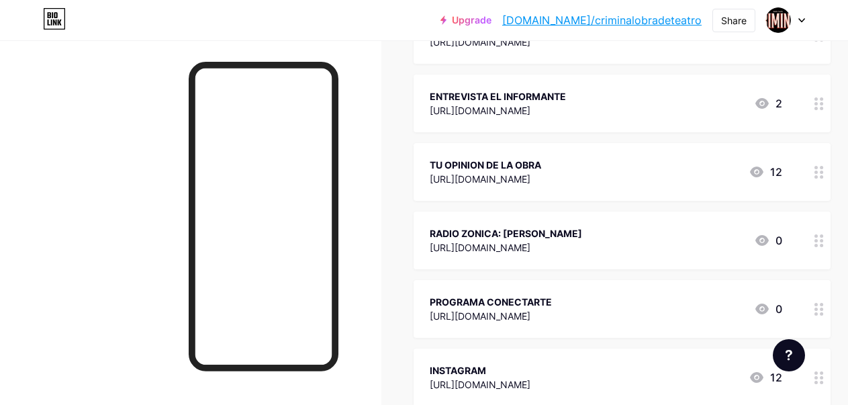
click at [820, 305] on icon at bounding box center [819, 309] width 9 height 13
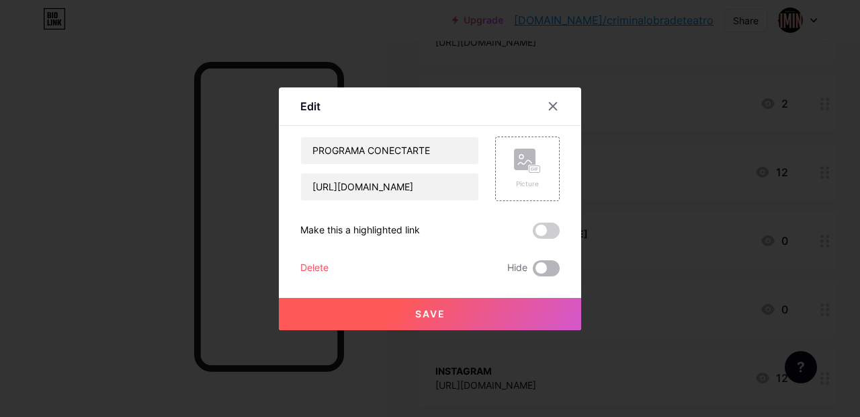
click at [547, 261] on span at bounding box center [546, 268] width 27 height 16
click at [533, 271] on input "checkbox" at bounding box center [533, 271] width 0 height 0
click at [545, 232] on span at bounding box center [546, 230] width 27 height 16
click at [533, 234] on input "checkbox" at bounding box center [533, 234] width 0 height 0
click at [445, 305] on button "Save" at bounding box center [430, 314] width 302 height 32
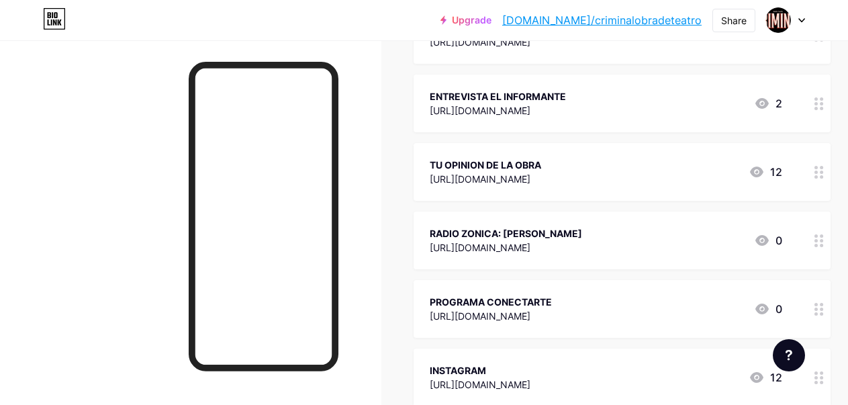
click at [533, 298] on div "PROGRAMA CONECTARTE" at bounding box center [491, 302] width 122 height 14
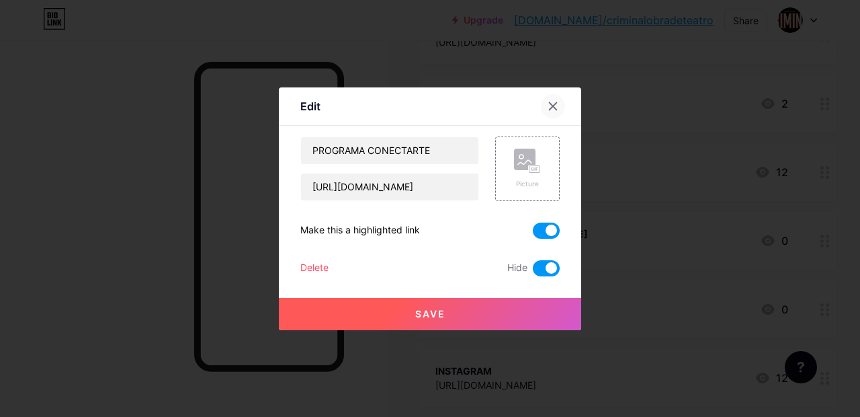
click at [548, 105] on icon at bounding box center [553, 106] width 11 height 11
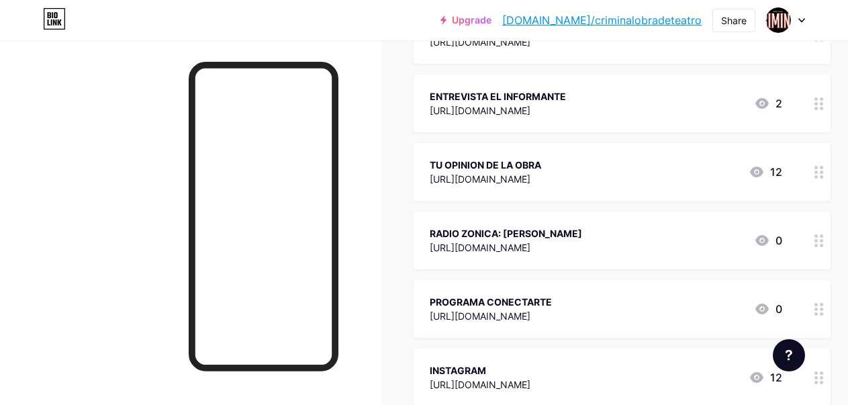
click at [799, 22] on icon at bounding box center [802, 20] width 7 height 5
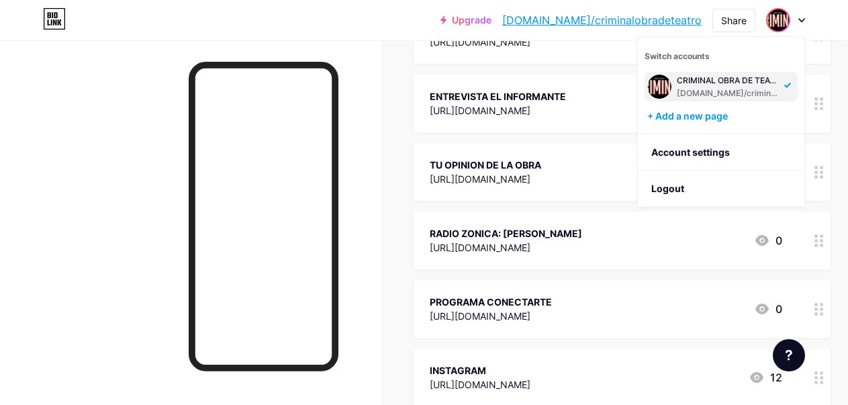
click at [773, 89] on div "[DOMAIN_NAME]/criminalobradeteatro" at bounding box center [728, 93] width 103 height 11
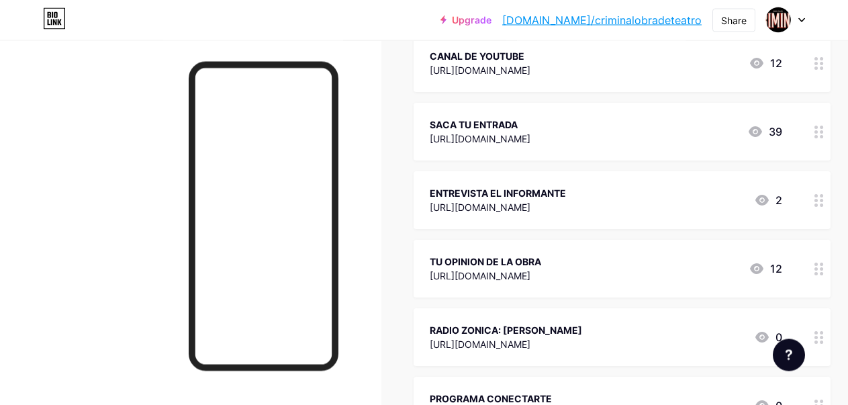
scroll to position [137, 0]
